Goal: Task Accomplishment & Management: Complete application form

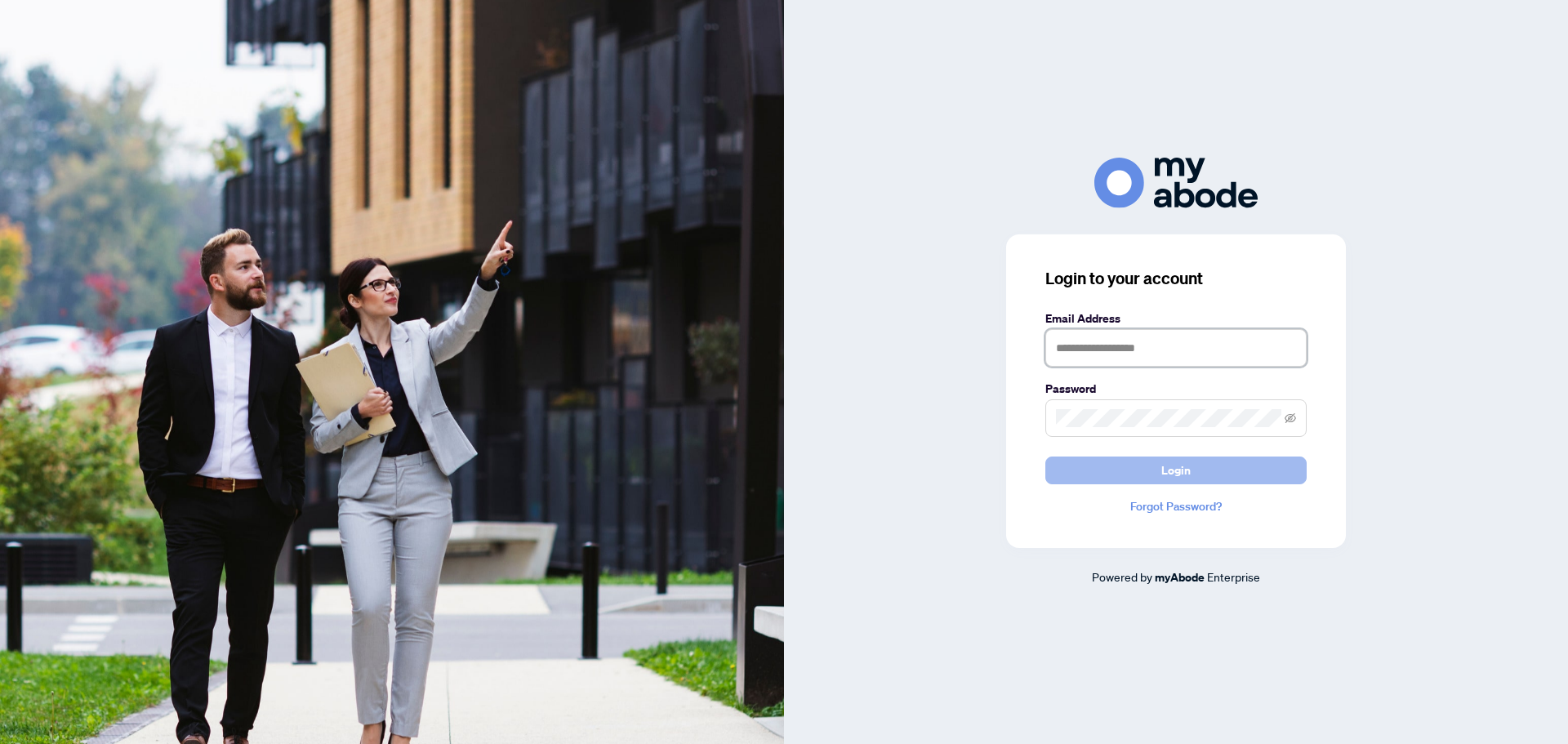
type input "**********"
click at [1129, 457] on button "Login" at bounding box center [1176, 471] width 261 height 28
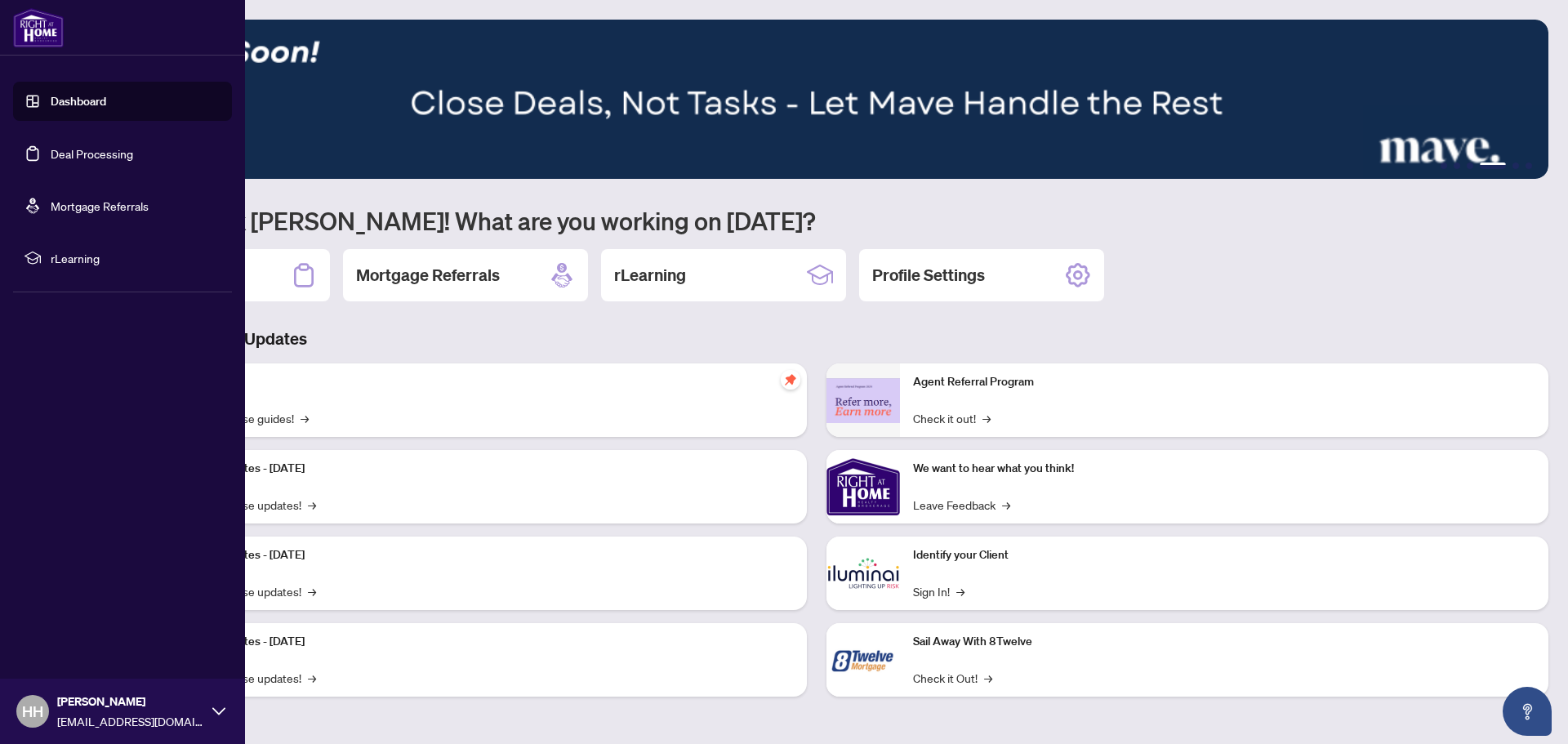
click at [107, 155] on link "Deal Processing" at bounding box center [92, 153] width 83 height 15
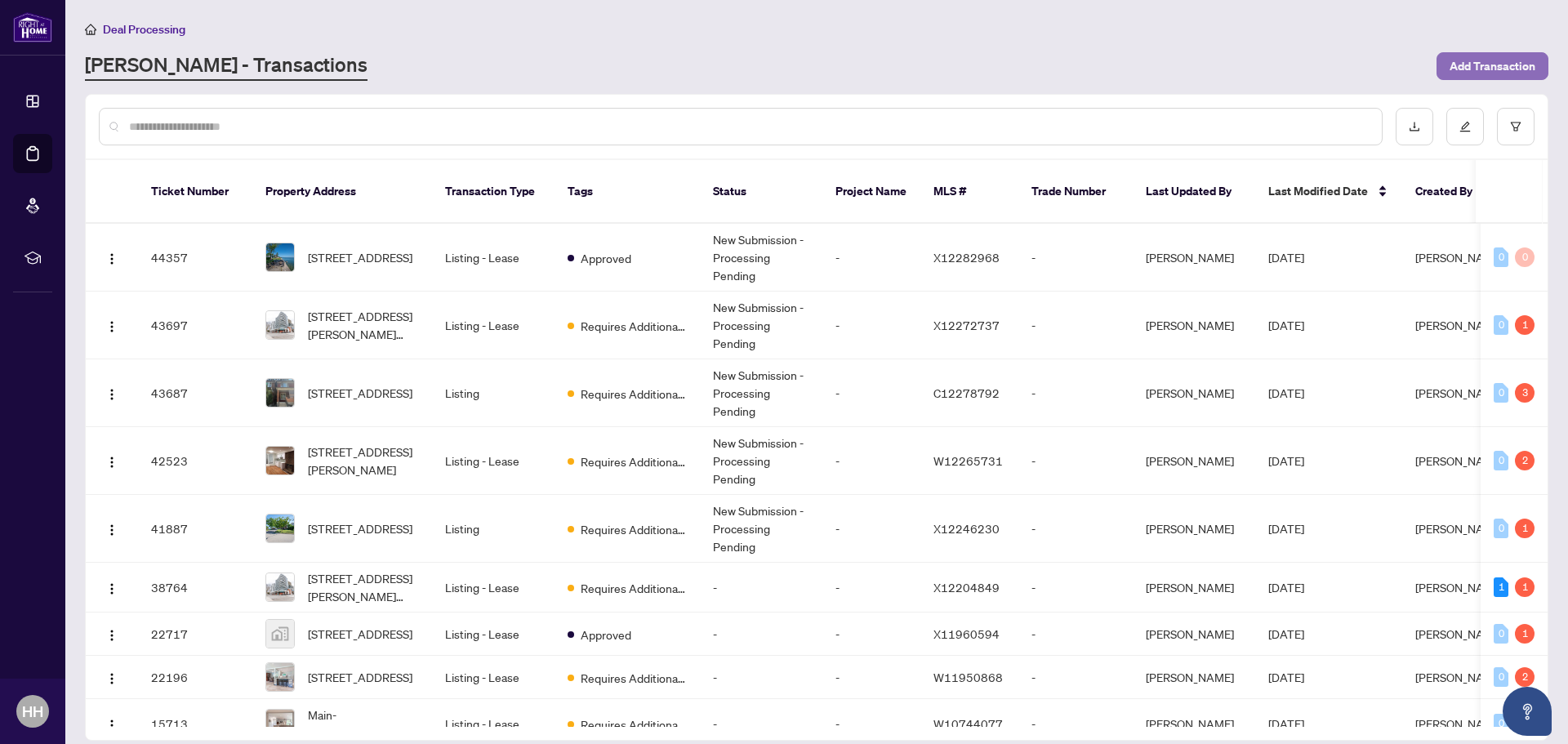
click at [1473, 69] on span "Add Transaction" at bounding box center [1492, 66] width 85 height 26
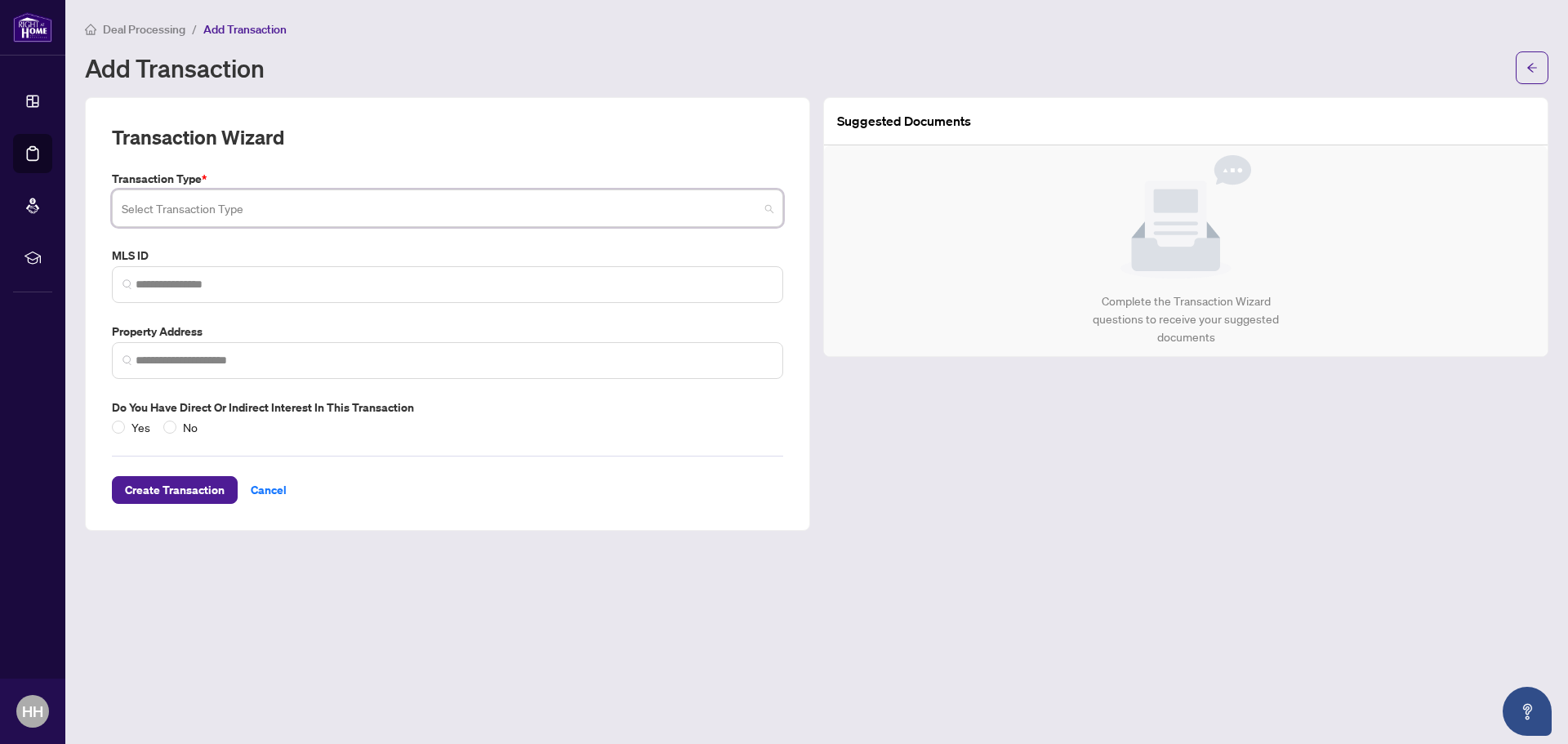
click at [305, 206] on input "search" at bounding box center [440, 210] width 637 height 36
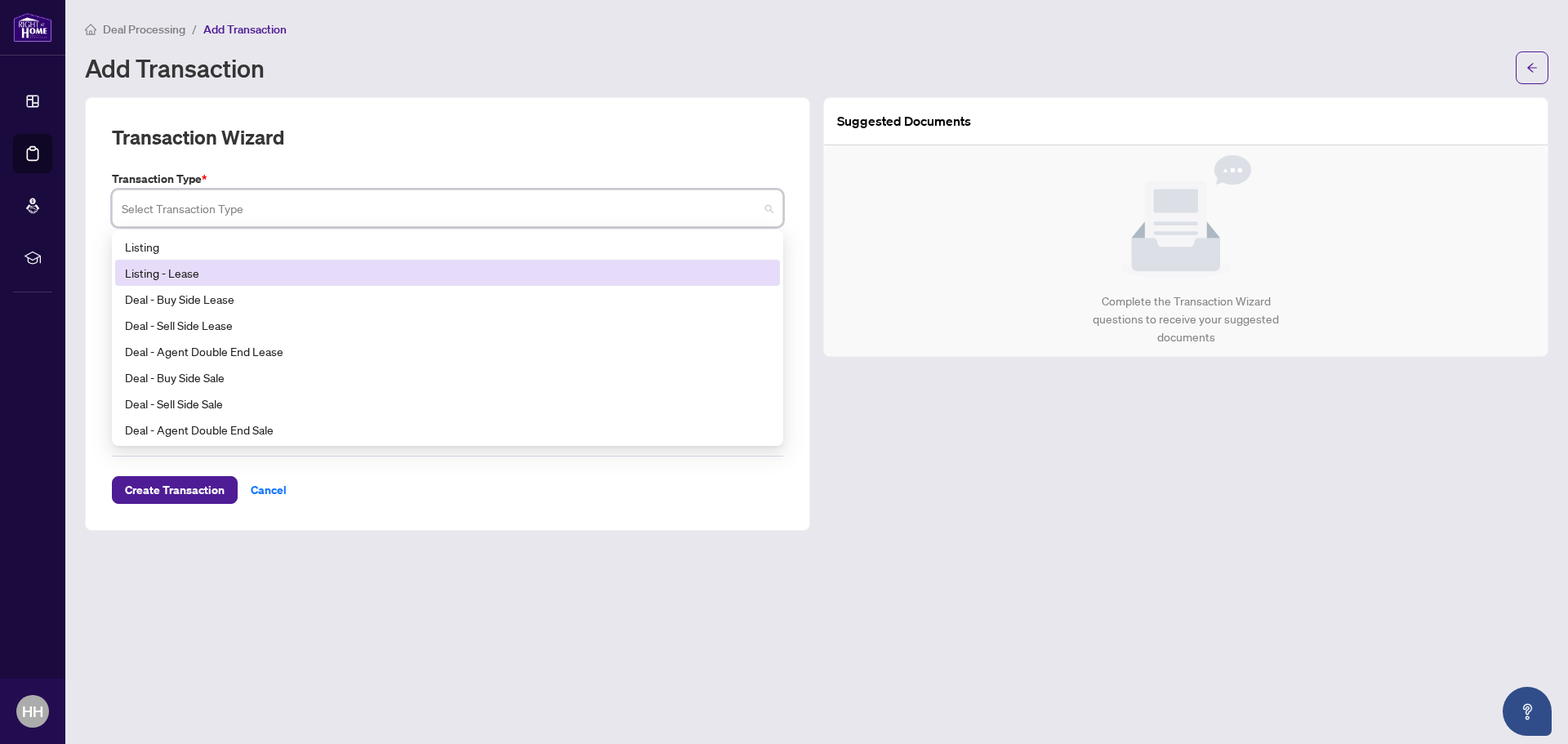
drag, startPoint x: 777, startPoint y: 277, endPoint x: 798, endPoint y: 270, distance: 22.1
click at [798, 270] on div "Transaction Wizard Transaction Type * Select Transaction Type 13 14 15 Listing …" at bounding box center [448, 314] width 726 height 434
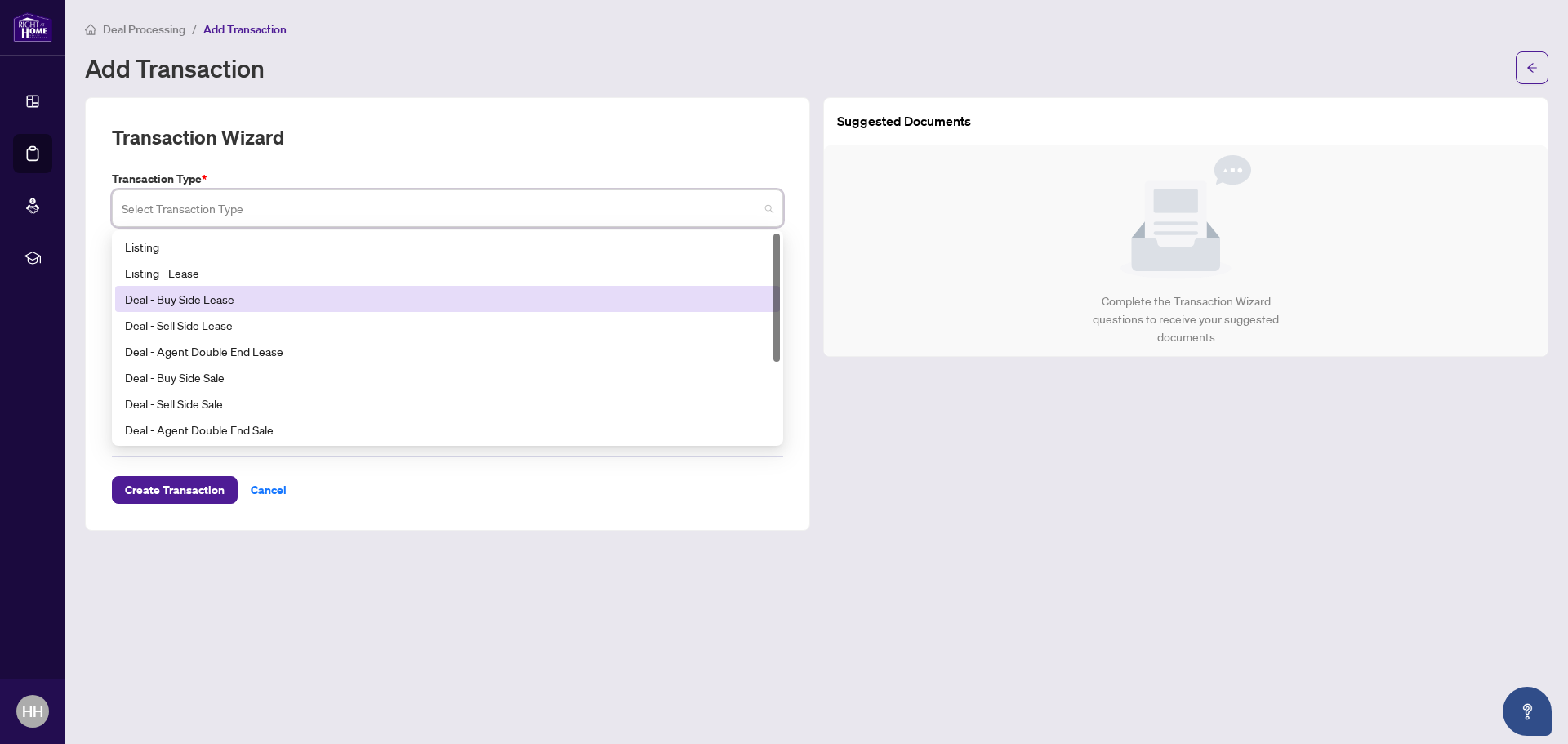
click at [217, 304] on div "Deal - Buy Side Lease" at bounding box center [447, 299] width 645 height 18
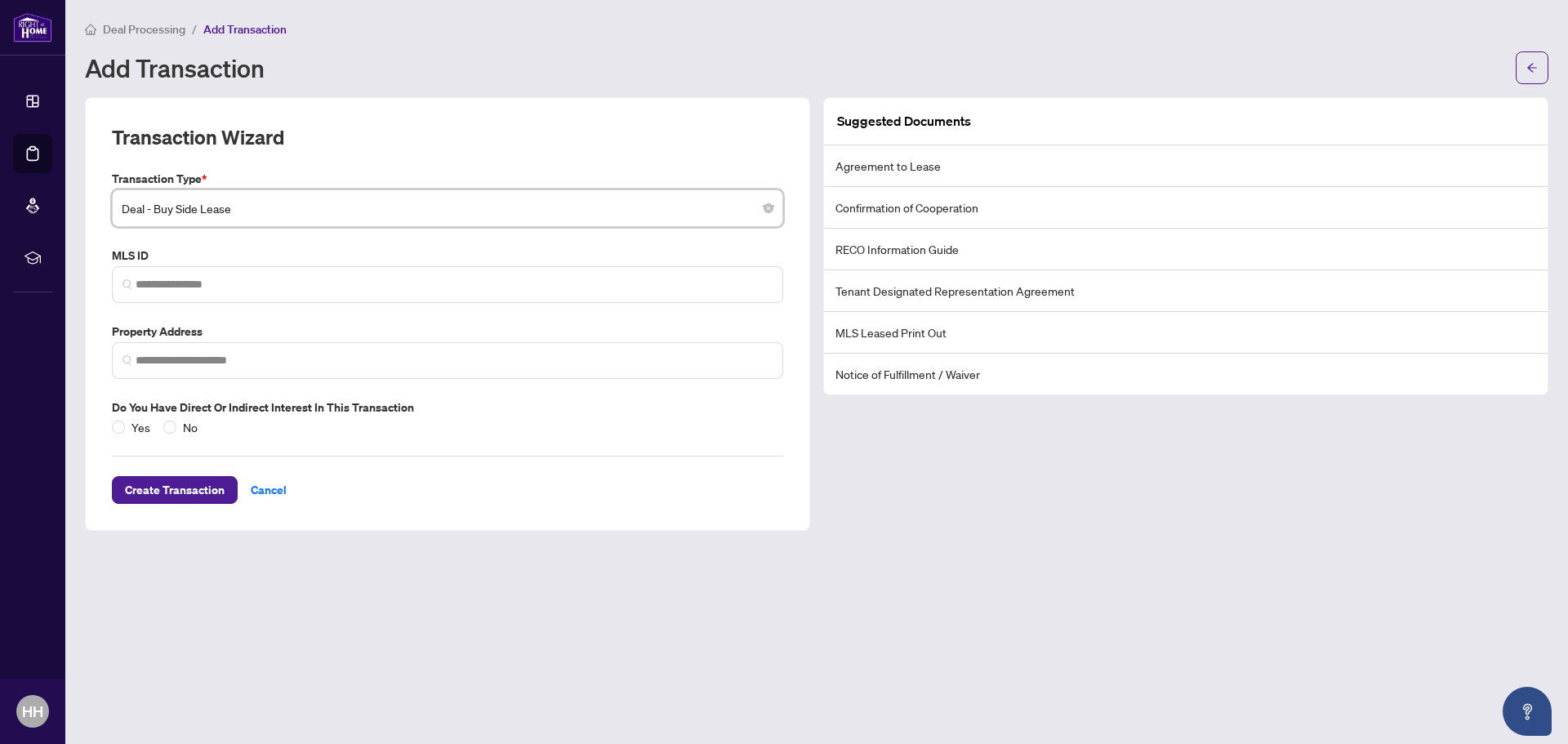
click at [1020, 297] on li "Tenant Designated Representation Agreement" at bounding box center [1185, 291] width 724 height 41
